Goal: Transaction & Acquisition: Complete application form

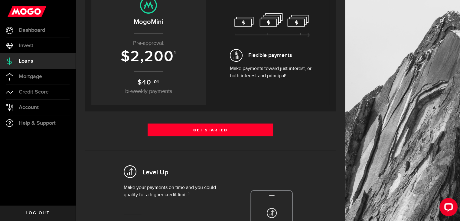
scroll to position [85, 0]
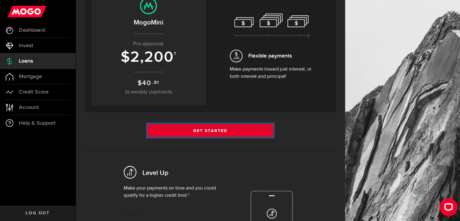
click at [208, 130] on link "Get Started" at bounding box center [210, 130] width 126 height 13
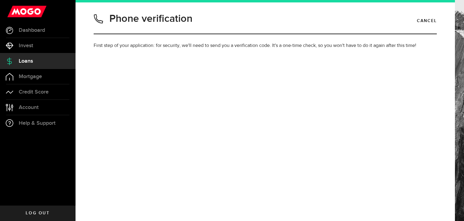
type input "5065450244"
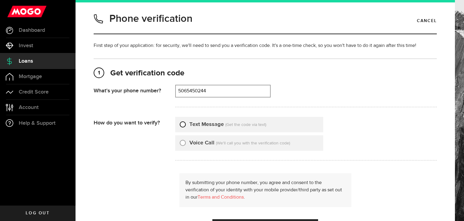
click at [184, 121] on input "Text Message" at bounding box center [183, 123] width 6 height 6
radio input "true"
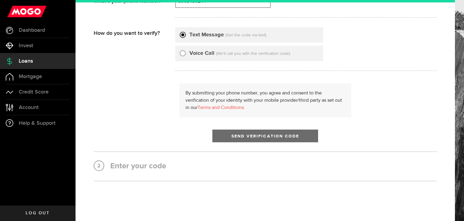
scroll to position [89, 0]
click at [248, 134] on span "Send Verification Code" at bounding box center [266, 136] width 68 height 4
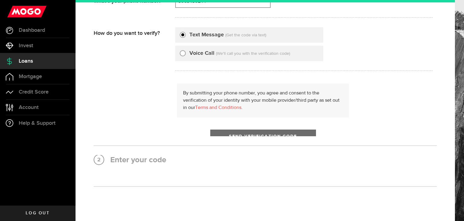
scroll to position [0, 0]
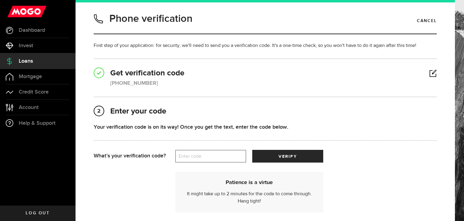
click at [216, 152] on label "Enter code" at bounding box center [210, 156] width 71 height 12
click at [216, 152] on input "Enter code" at bounding box center [210, 156] width 71 height 13
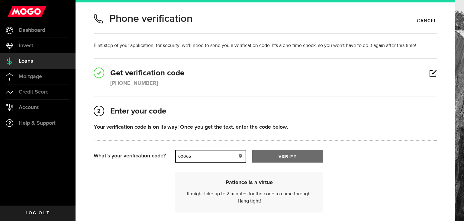
type input "60065"
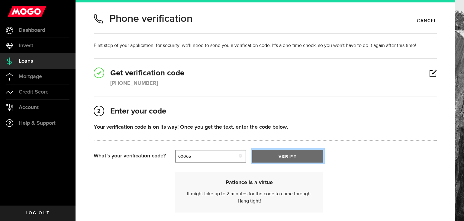
click at [266, 151] on button "verify" at bounding box center [287, 156] width 71 height 13
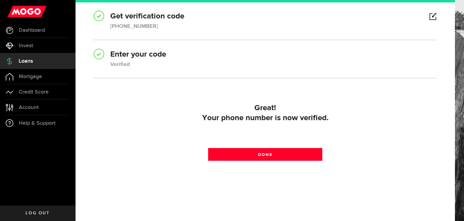
scroll to position [57, 0]
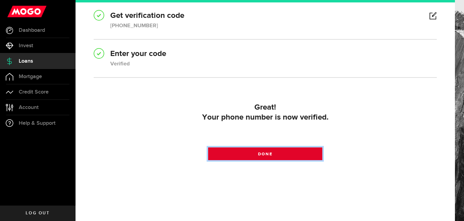
click at [265, 150] on link "Done" at bounding box center [265, 153] width 115 height 13
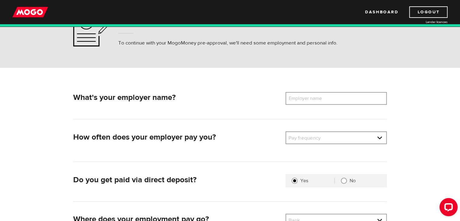
click at [310, 100] on label "Employer name" at bounding box center [309, 98] width 49 height 13
click at [310, 100] on input "Employer name" at bounding box center [335, 98] width 101 height 13
type input "Association multiculturelle region chaleur"
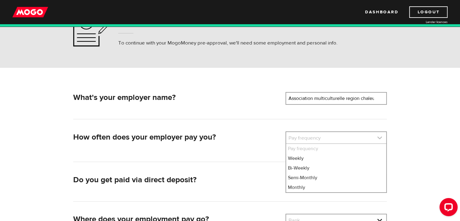
click at [306, 136] on link at bounding box center [336, 137] width 100 height 11
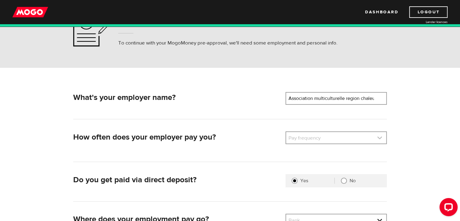
click at [331, 137] on link at bounding box center [336, 137] width 100 height 11
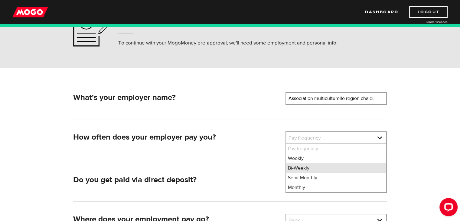
click at [305, 168] on li "Bi-Weekly" at bounding box center [336, 168] width 100 height 10
select select "2"
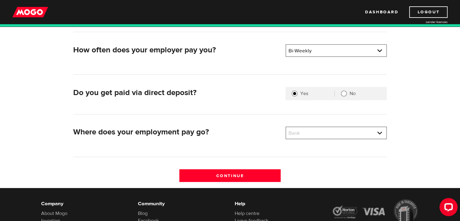
scroll to position [125, 0]
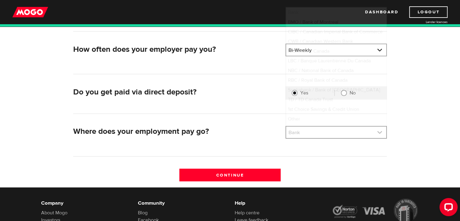
click at [339, 131] on link at bounding box center [336, 131] width 100 height 11
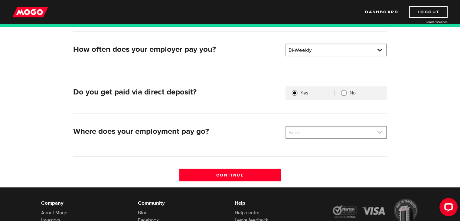
click at [316, 131] on link at bounding box center [336, 131] width 100 height 11
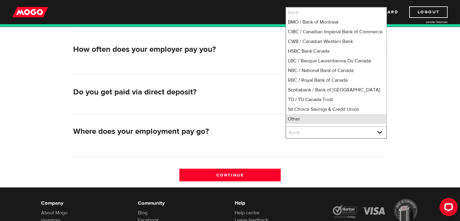
scroll to position [15, 0]
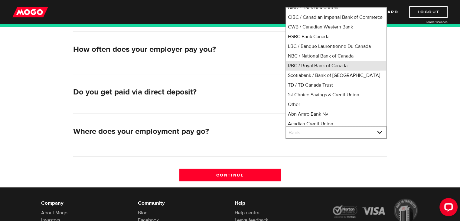
click at [303, 70] on li "RBC / Royal Bank of Canada" at bounding box center [336, 66] width 100 height 10
select select "8"
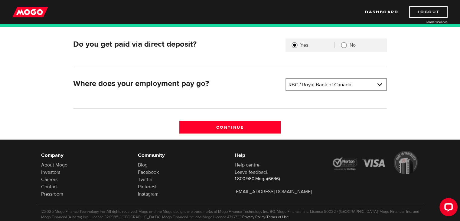
scroll to position [173, 0]
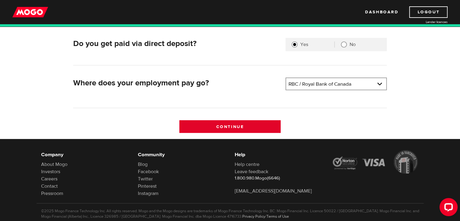
click at [231, 127] on input "Continue" at bounding box center [229, 126] width 101 height 13
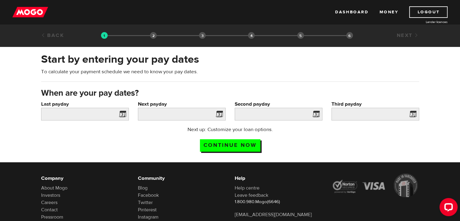
click at [122, 112] on span at bounding box center [121, 115] width 9 height 10
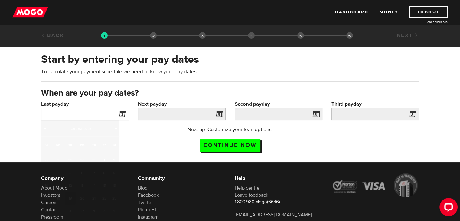
click at [77, 116] on input "Last payday" at bounding box center [85, 114] width 88 height 13
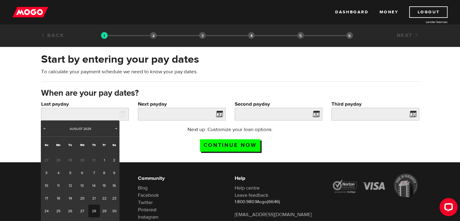
click at [92, 209] on link "28" at bounding box center [93, 210] width 11 height 13
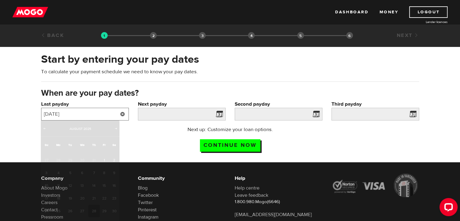
click at [104, 114] on input "2025/08/28" at bounding box center [85, 114] width 88 height 13
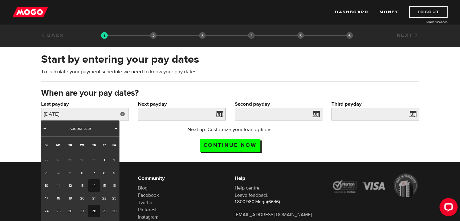
click at [92, 182] on link "14" at bounding box center [93, 185] width 11 height 13
type input "2025/08/14"
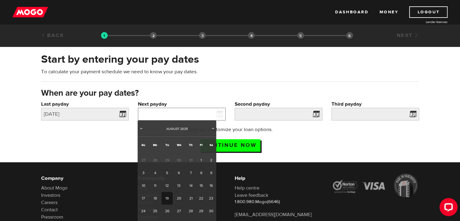
click at [168, 115] on input "Next payday" at bounding box center [182, 114] width 88 height 13
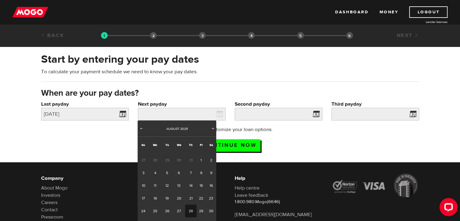
click at [190, 208] on link "28" at bounding box center [190, 210] width 11 height 13
type input "2025/08/28"
type input "2025/9/11"
type input "2025/9/25"
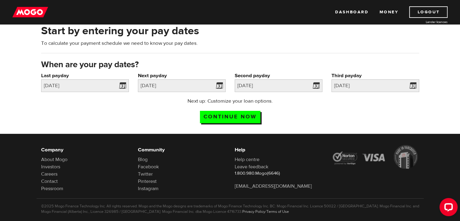
scroll to position [29, 0]
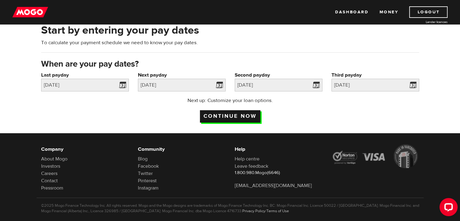
click at [244, 116] on input "Continue now" at bounding box center [230, 116] width 60 height 12
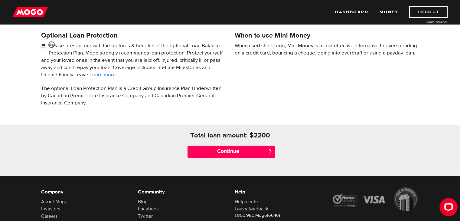
scroll to position [203, 0]
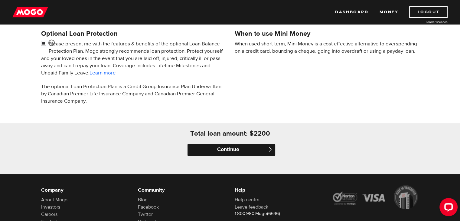
click at [241, 149] on input "Continue" at bounding box center [231, 150] width 88 height 12
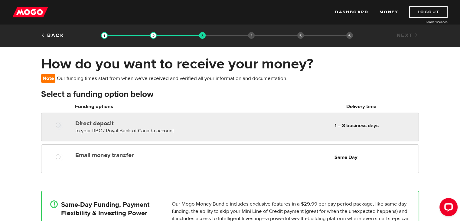
radio input "true"
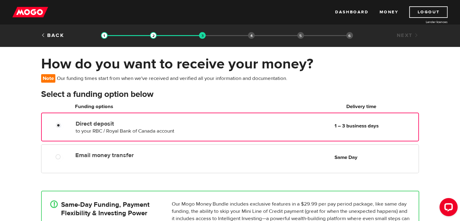
click at [54, 126] on div at bounding box center [60, 126] width 36 height 8
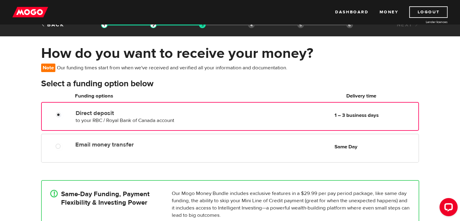
scroll to position [11, 0]
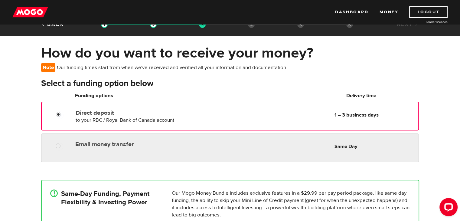
radio input "true"
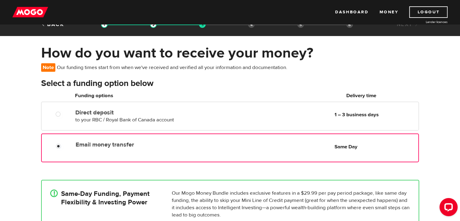
click at [53, 144] on div at bounding box center [60, 147] width 36 height 8
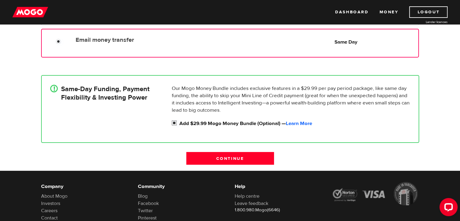
scroll to position [118, 0]
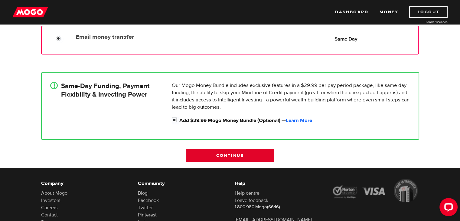
click at [232, 154] on input "Continue" at bounding box center [230, 155] width 88 height 13
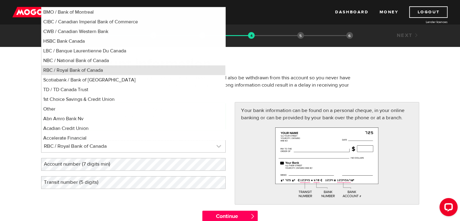
click at [220, 144] on link at bounding box center [133, 146] width 184 height 12
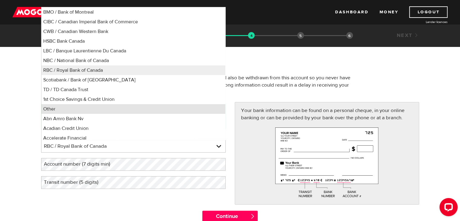
scroll to position [3, 0]
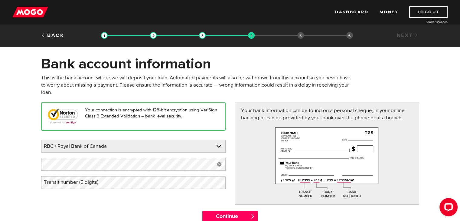
click at [88, 179] on label "Transit number (5 digits)" at bounding box center [76, 182] width 70 height 12
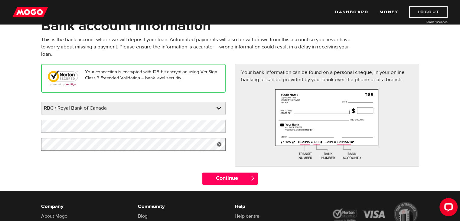
scroll to position [38, 0]
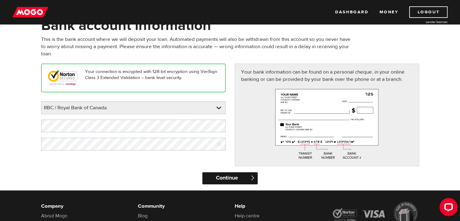
click at [222, 179] on input "Continue" at bounding box center [229, 178] width 55 height 12
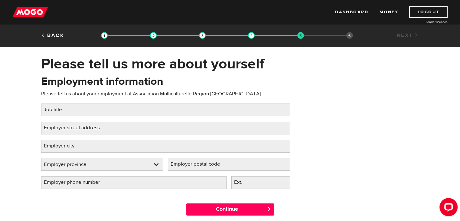
click at [61, 112] on label "Job title" at bounding box center [57, 109] width 33 height 12
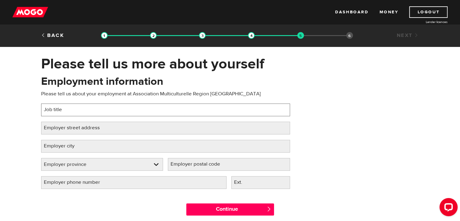
click at [61, 112] on input "Job title" at bounding box center [165, 109] width 249 height 13
type input "Coordinating Instructor SKY program"
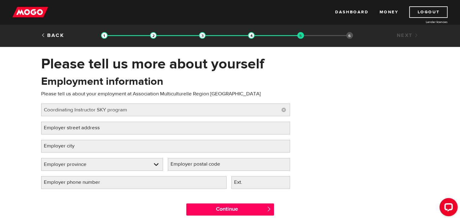
click at [80, 128] on label "Employer street address" at bounding box center [76, 128] width 71 height 12
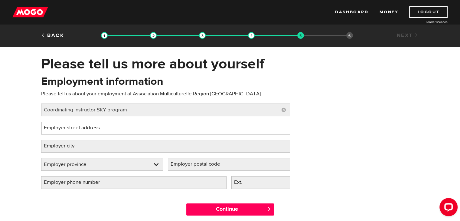
click at [80, 128] on input "Employer street address" at bounding box center [165, 128] width 249 height 13
type input "378 Rue King"
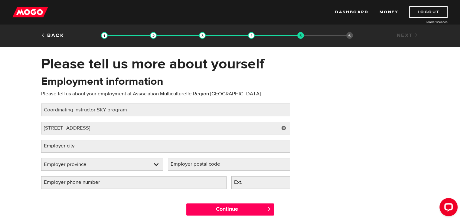
click at [73, 145] on label "Employer city" at bounding box center [64, 146] width 46 height 12
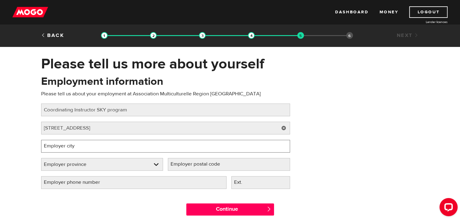
click at [73, 145] on input "Employer city" at bounding box center [165, 146] width 249 height 13
type input "Bathurst"
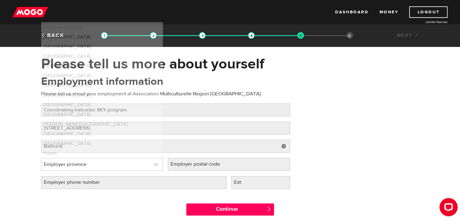
click at [59, 167] on link at bounding box center [102, 164] width 122 height 12
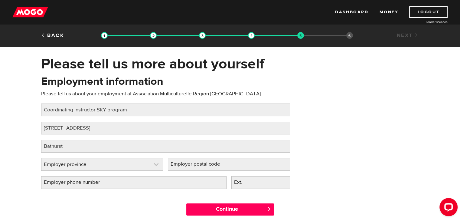
click at [77, 164] on link at bounding box center [102, 164] width 122 height 12
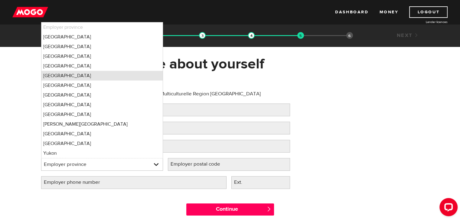
click at [61, 78] on li "New Brunswick" at bounding box center [102, 76] width 122 height 10
select select "NB"
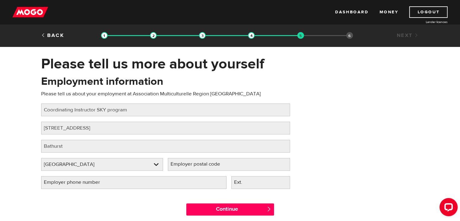
click at [208, 164] on label "Employer postal code" at bounding box center [200, 164] width 65 height 12
click at [208, 164] on input "Employer postal code" at bounding box center [229, 164] width 122 height 13
type input "E2A1P3"
click at [383, 157] on div "Employment information Please tell us about your employment at Association Mult…" at bounding box center [230, 134] width 387 height 120
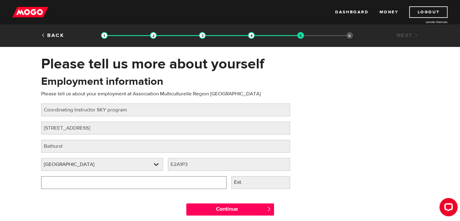
click at [143, 180] on input "Employer phone number" at bounding box center [133, 182] width 185 height 13
type input "(506) 547-7651"
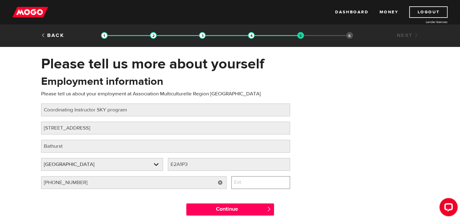
click at [266, 183] on input "Ext." at bounding box center [260, 182] width 59 height 13
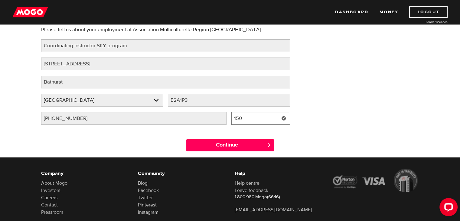
scroll to position [66, 0]
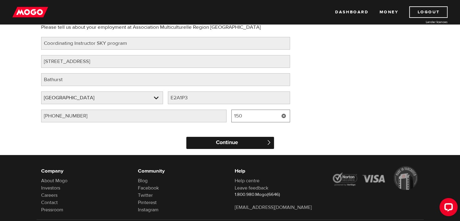
type input "150"
click at [236, 141] on input "Continue" at bounding box center [230, 143] width 88 height 12
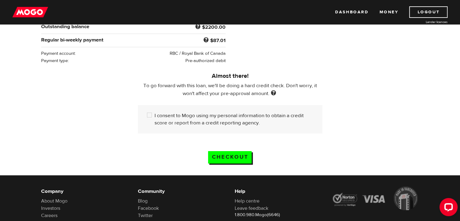
scroll to position [143, 0]
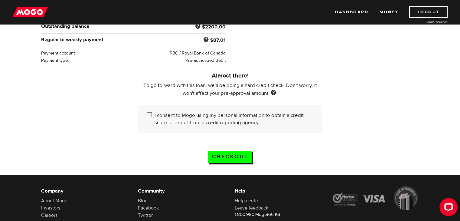
click at [149, 113] on input "I consent to Mogo using my personal information to obtain a credit score or rep…" at bounding box center [151, 116] width 8 height 8
checkbox input "true"
click at [228, 153] on input "Checkout" at bounding box center [230, 157] width 44 height 12
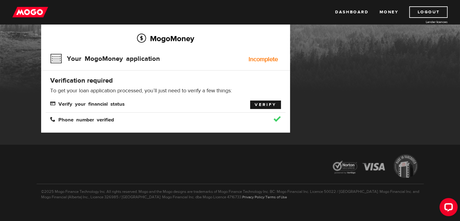
scroll to position [44, 0]
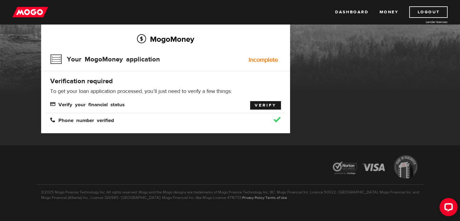
click at [261, 102] on link "Verify" at bounding box center [265, 105] width 31 height 8
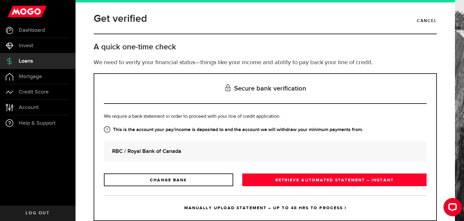
scroll to position [17, 0]
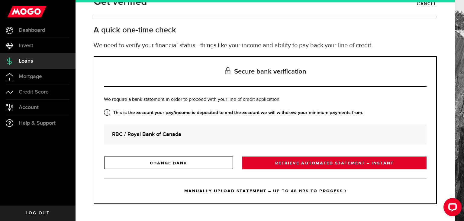
click at [302, 164] on link "RETRIEVE AUTOMATED STATEMENT – INSTANT" at bounding box center [334, 162] width 184 height 13
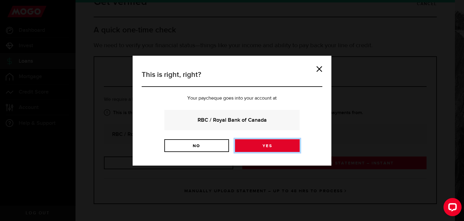
click at [258, 145] on link "Yes" at bounding box center [267, 145] width 65 height 13
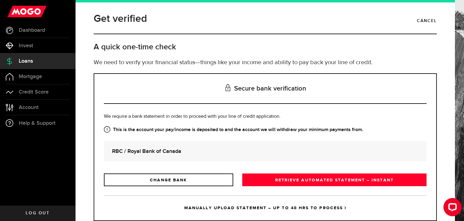
scroll to position [17, 0]
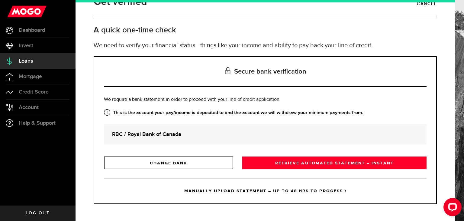
click at [219, 191] on link "MANUALLY UPLOAD STATEMENT – UP TO 48 HRS TO PROCESS" at bounding box center [265, 190] width 323 height 25
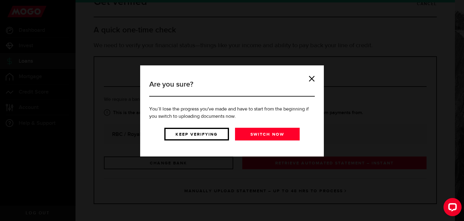
click at [207, 133] on link "Keep verifying" at bounding box center [196, 134] width 65 height 13
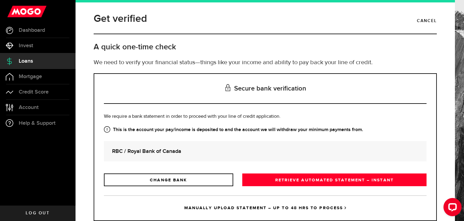
click at [229, 205] on link "MANUALLY UPLOAD STATEMENT – UP TO 48 HRS TO PROCESS" at bounding box center [265, 207] width 323 height 25
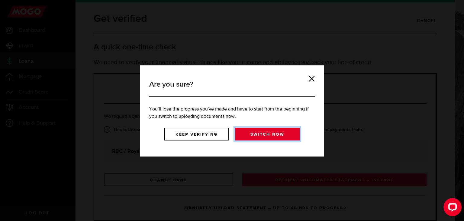
click at [251, 135] on link "Switch now" at bounding box center [267, 134] width 65 height 13
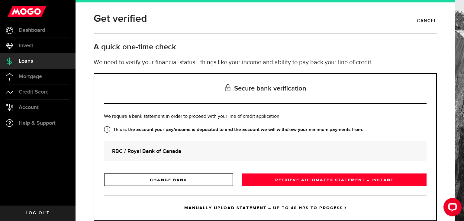
scroll to position [17, 0]
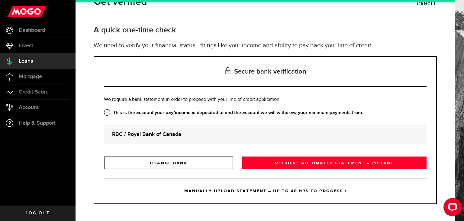
click at [245, 192] on link "MANUALLY UPLOAD STATEMENT – UP TO 48 HRS TO PROCESS" at bounding box center [265, 190] width 323 height 25
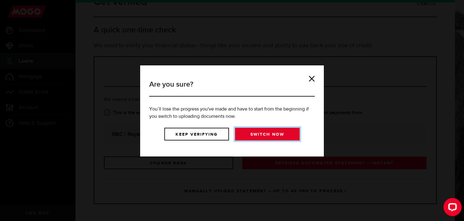
click at [270, 137] on link "Switch now" at bounding box center [267, 134] width 65 height 13
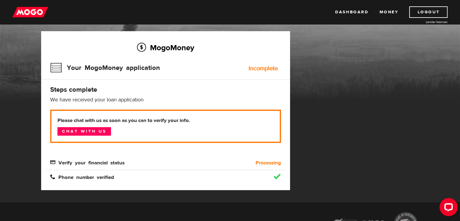
scroll to position [35, 0]
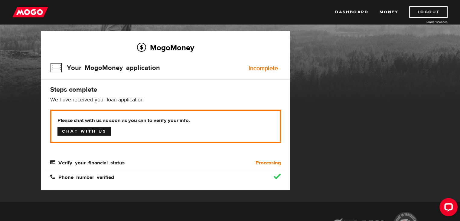
click at [83, 131] on link "Chat with us" at bounding box center [83, 131] width 53 height 8
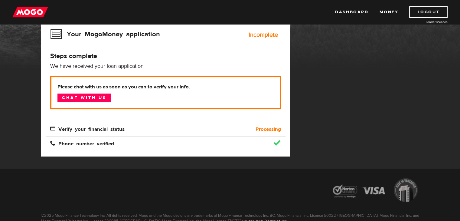
scroll to position [69, 0]
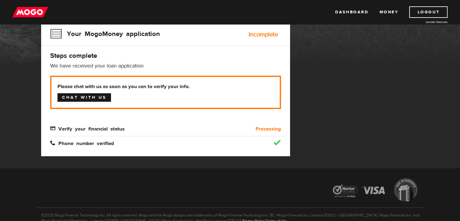
click at [92, 93] on link "Chat with us" at bounding box center [83, 97] width 53 height 8
click at [82, 126] on span "Verify your financial status" at bounding box center [87, 127] width 74 height 5
click at [259, 129] on b "Processing" at bounding box center [267, 128] width 25 height 7
click at [136, 128] on div "Verify your financial status" at bounding box center [136, 128] width 180 height 7
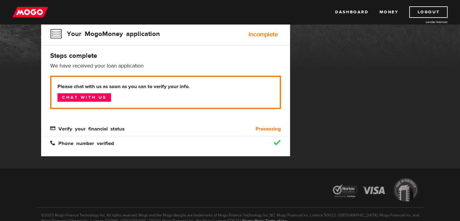
click at [108, 127] on span "Verify your financial status" at bounding box center [87, 127] width 74 height 5
click at [97, 96] on link "Chat with us" at bounding box center [83, 97] width 53 height 8
